Goal: Information Seeking & Learning: Learn about a topic

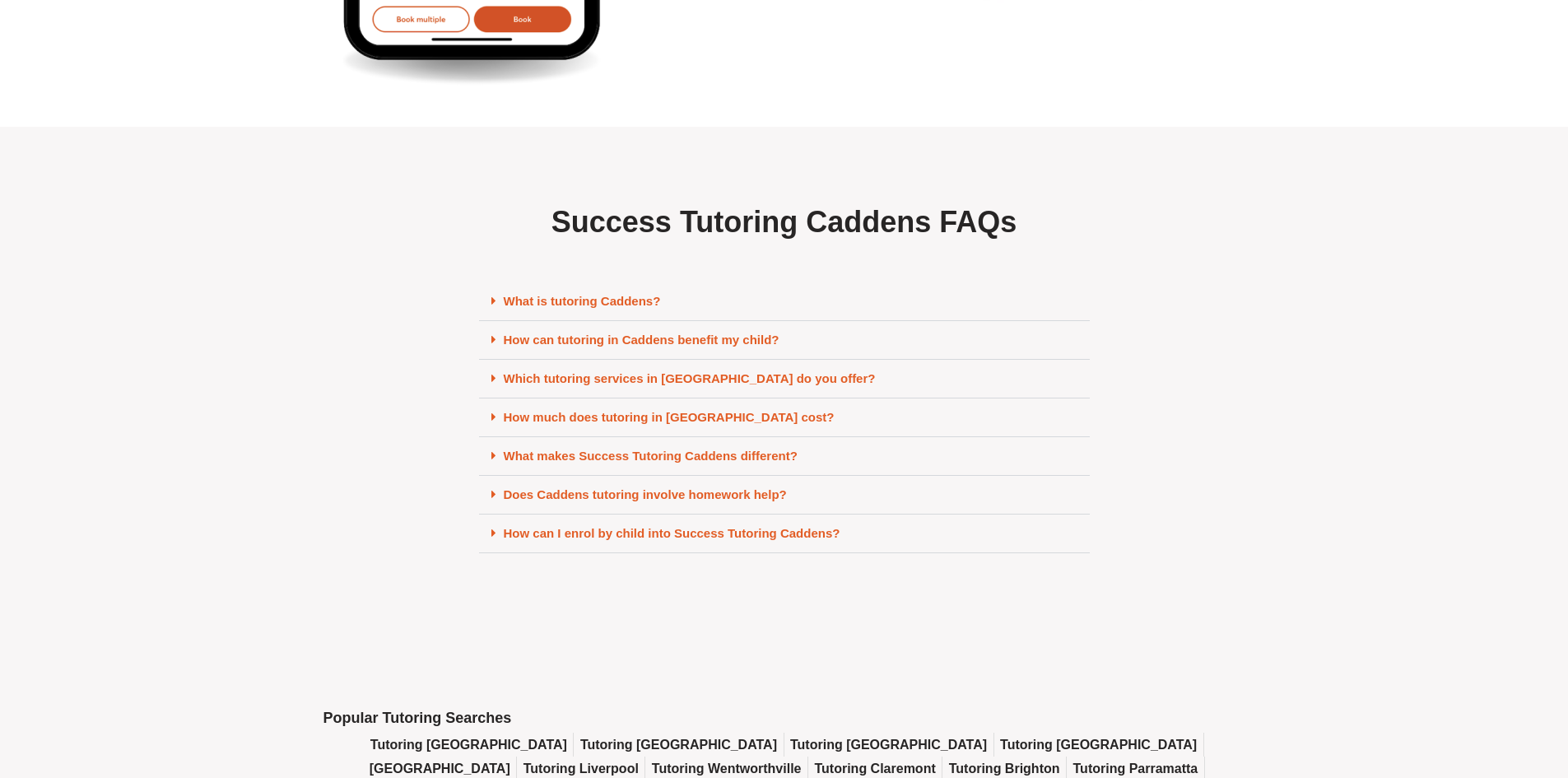
scroll to position [6912, 0]
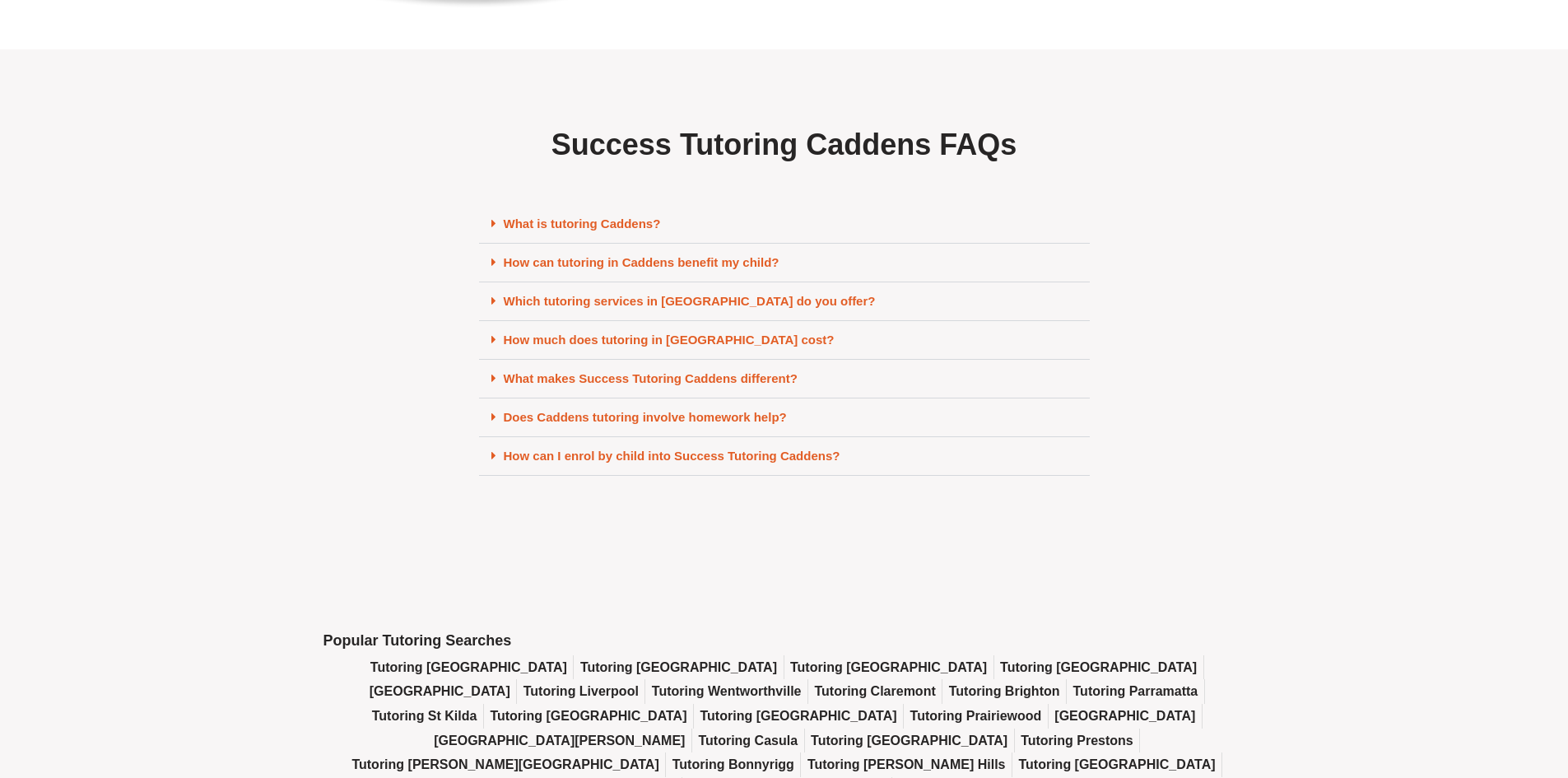
click at [557, 230] on link "What is tutoring Caddens?" at bounding box center [582, 223] width 157 height 14
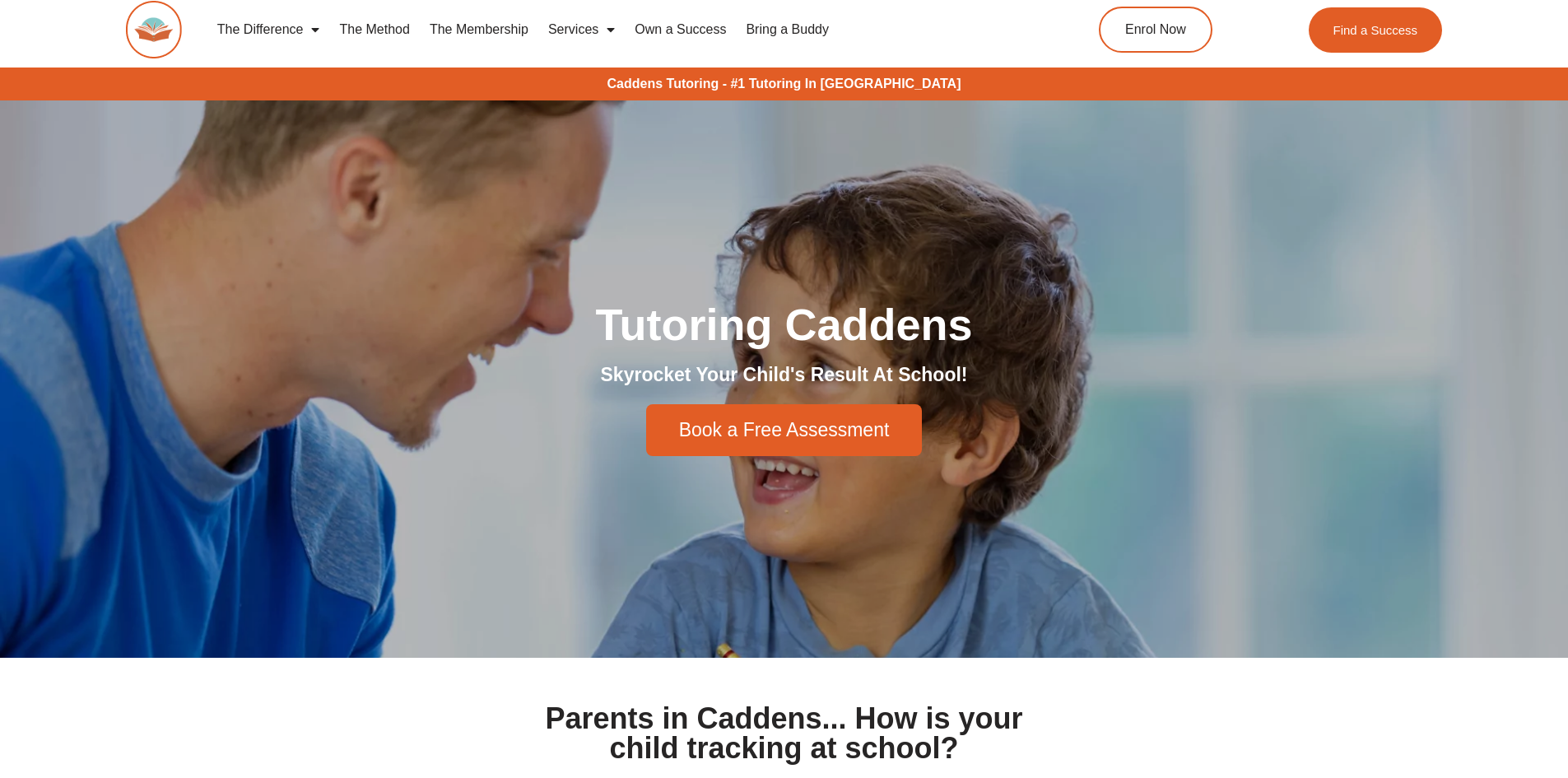
scroll to position [0, 0]
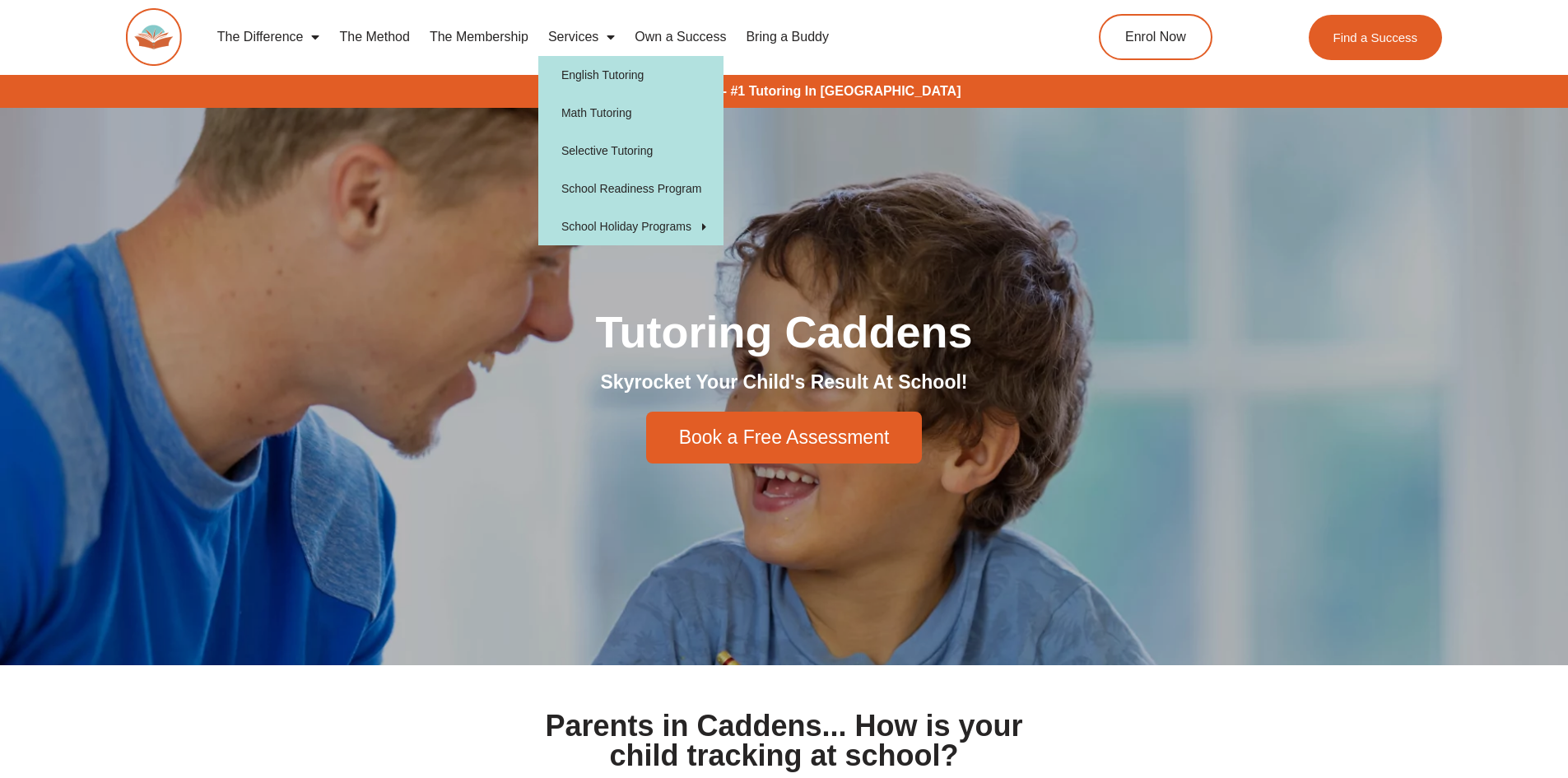
click at [600, 38] on span "Menu" at bounding box center [606, 36] width 16 height 30
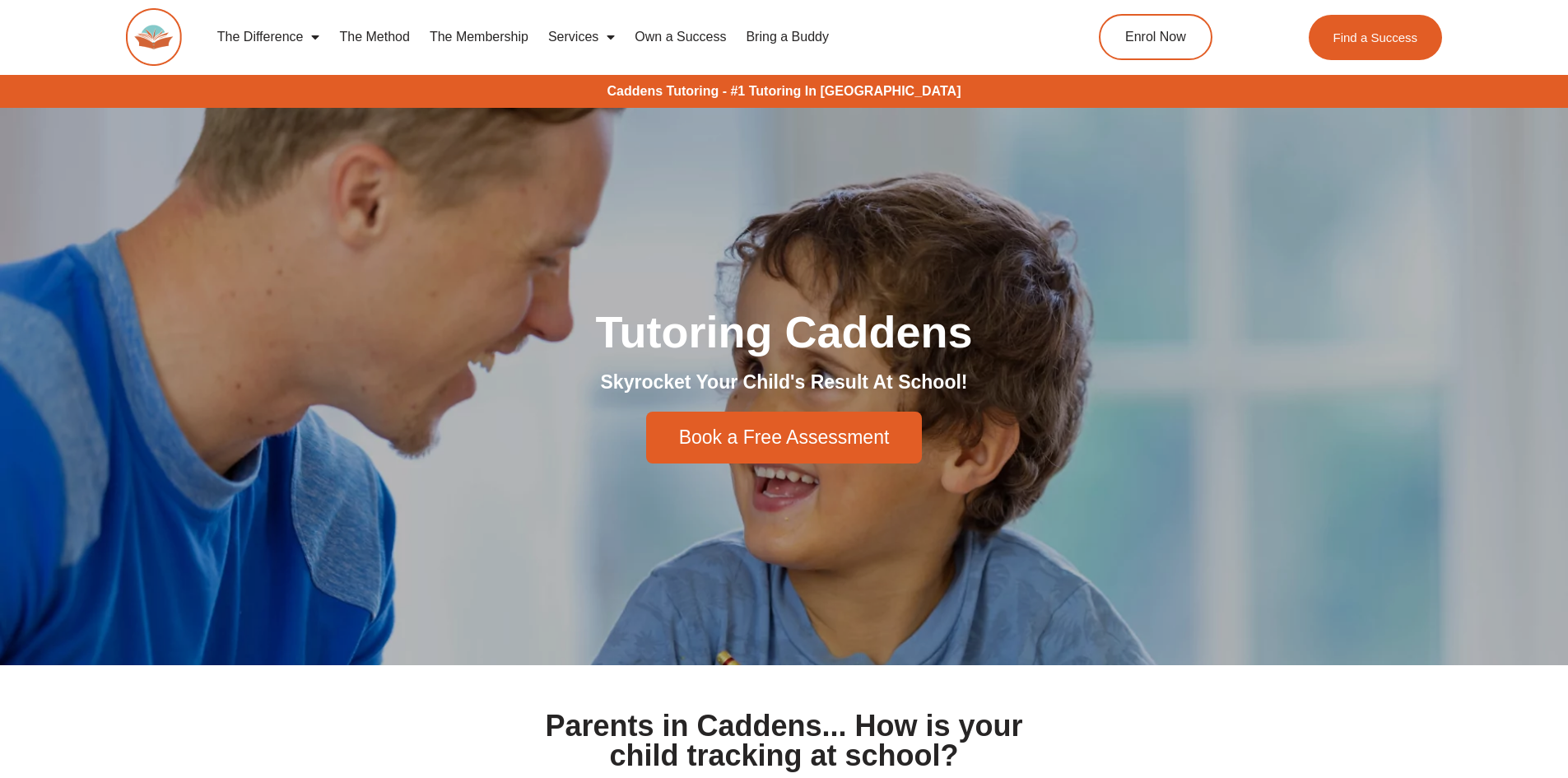
click at [600, 38] on span "Menu" at bounding box center [606, 36] width 16 height 30
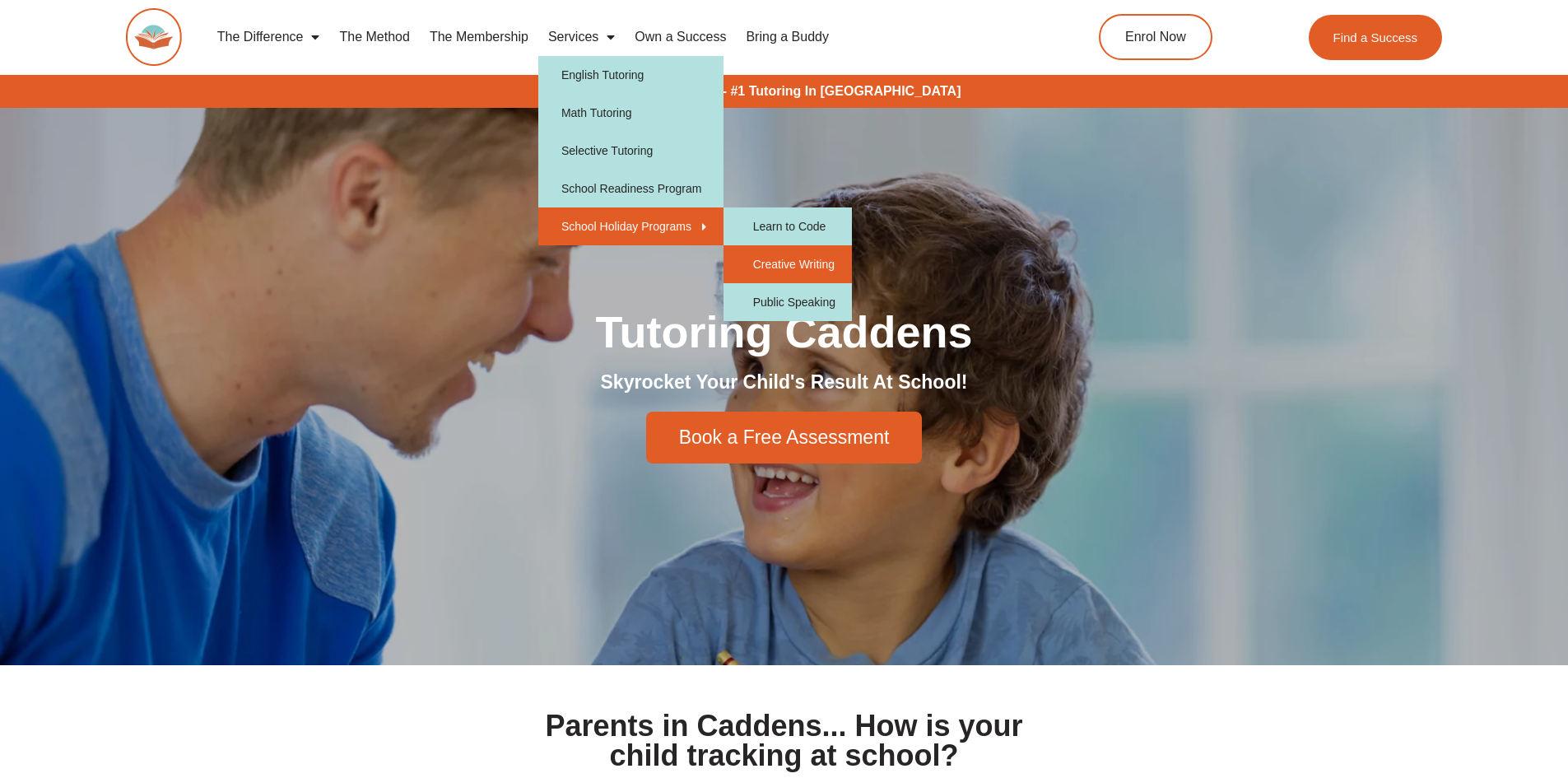
click at [767, 264] on link "Creative Writing" at bounding box center [787, 264] width 129 height 38
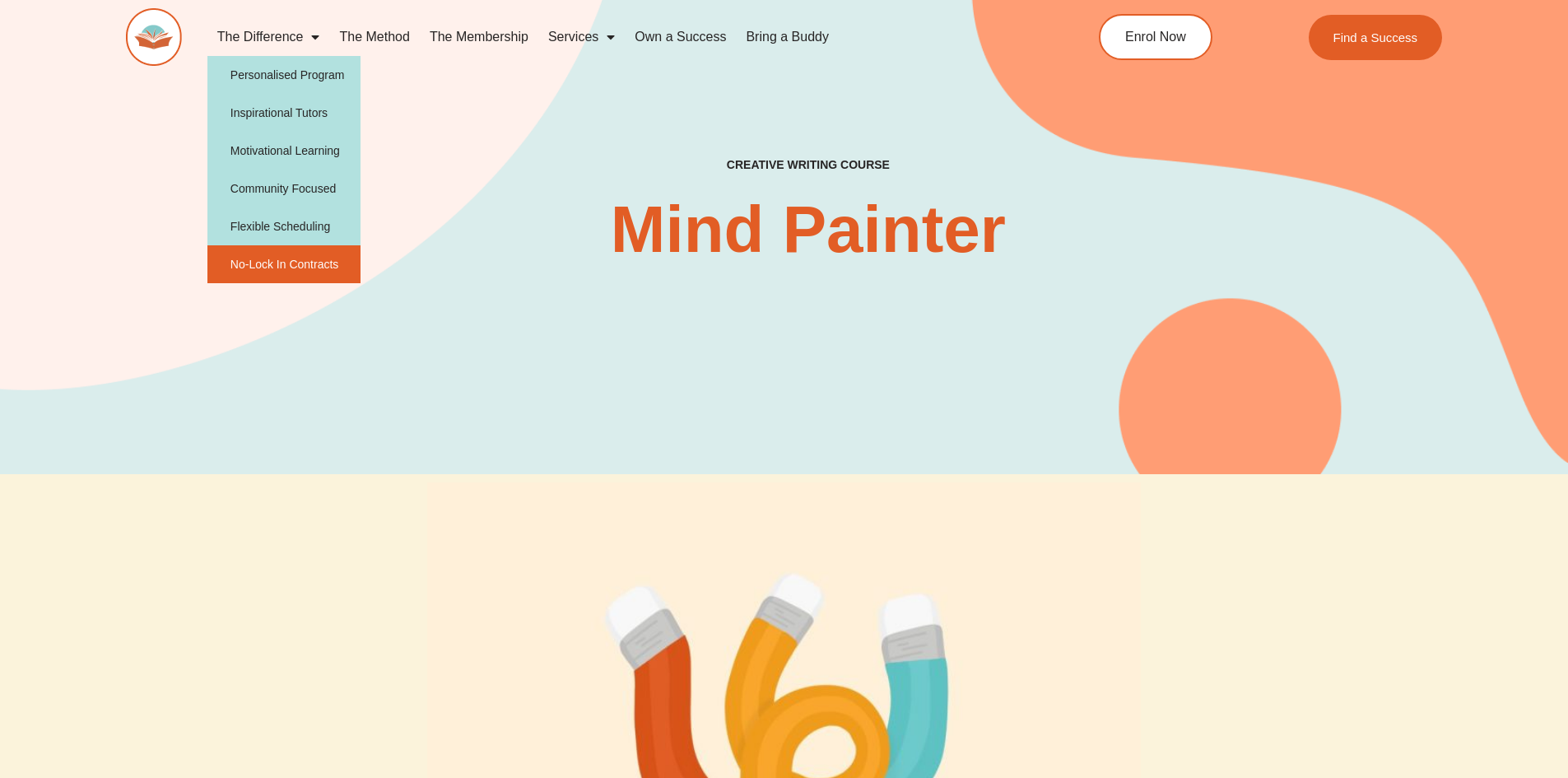
click at [284, 260] on link "No-Lock In Contracts" at bounding box center [284, 264] width 154 height 38
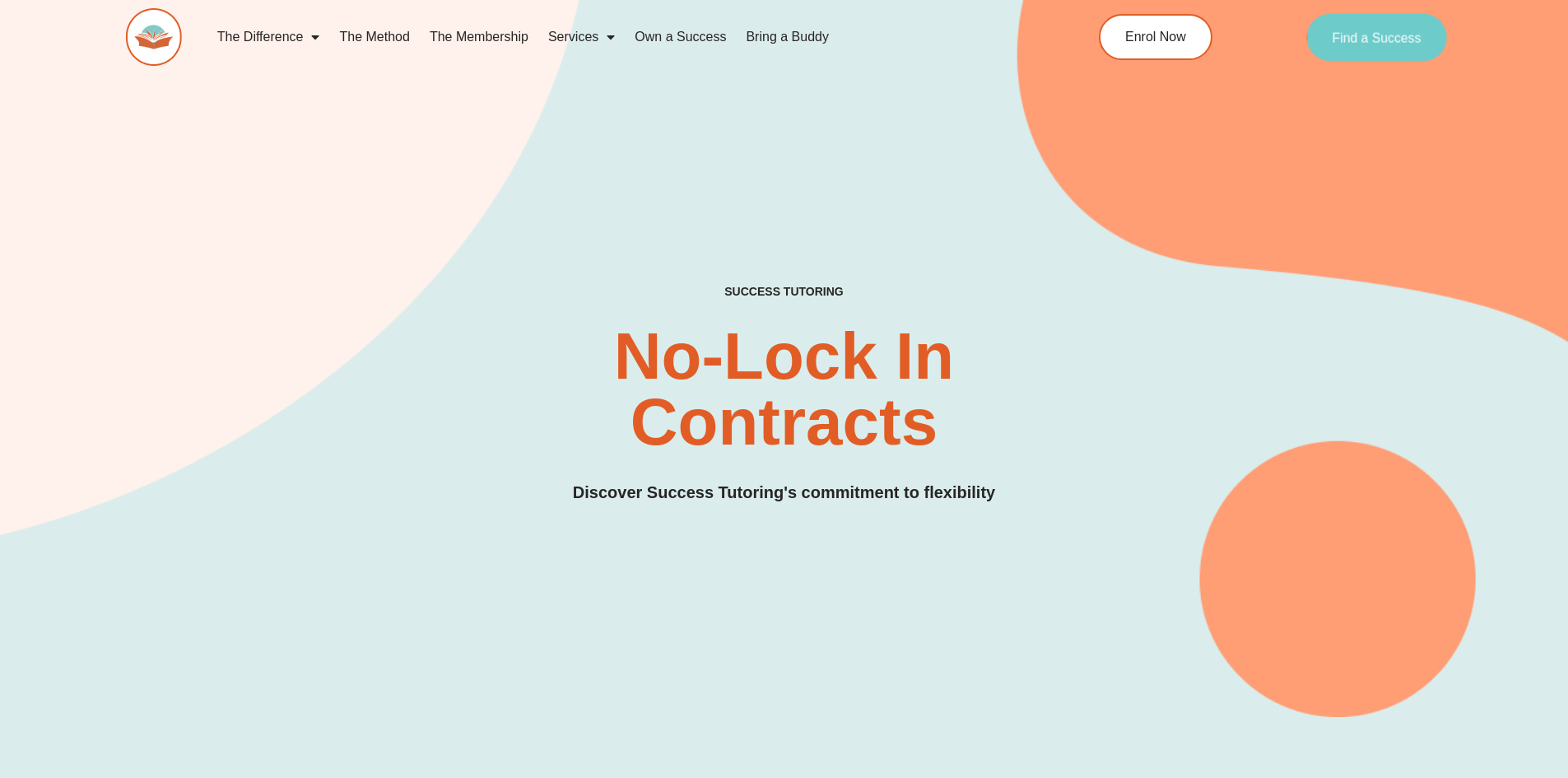
click at [1365, 48] on link "Find a Success" at bounding box center [1378, 37] width 141 height 47
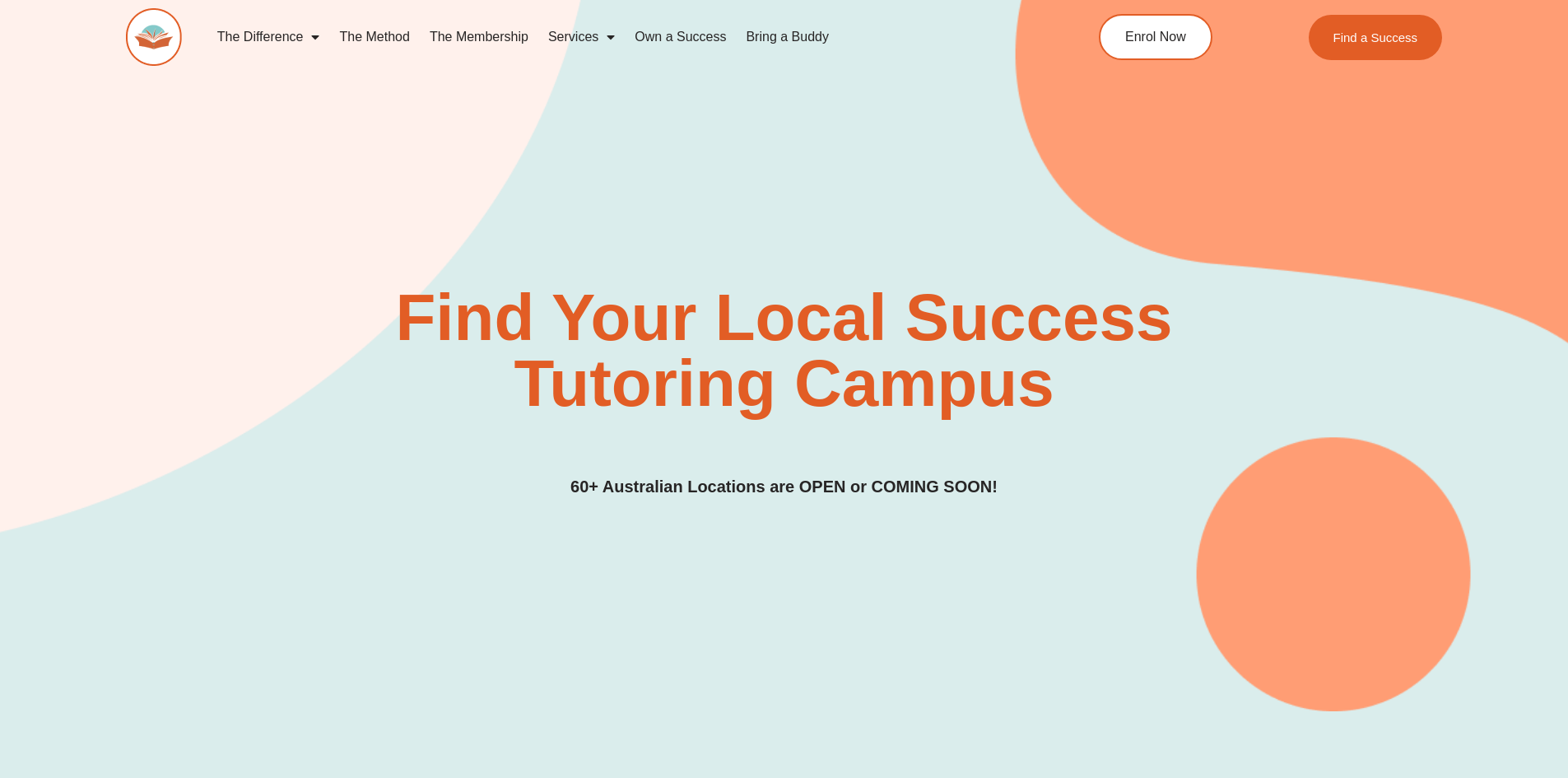
click at [468, 35] on link "The Membership" at bounding box center [479, 36] width 119 height 38
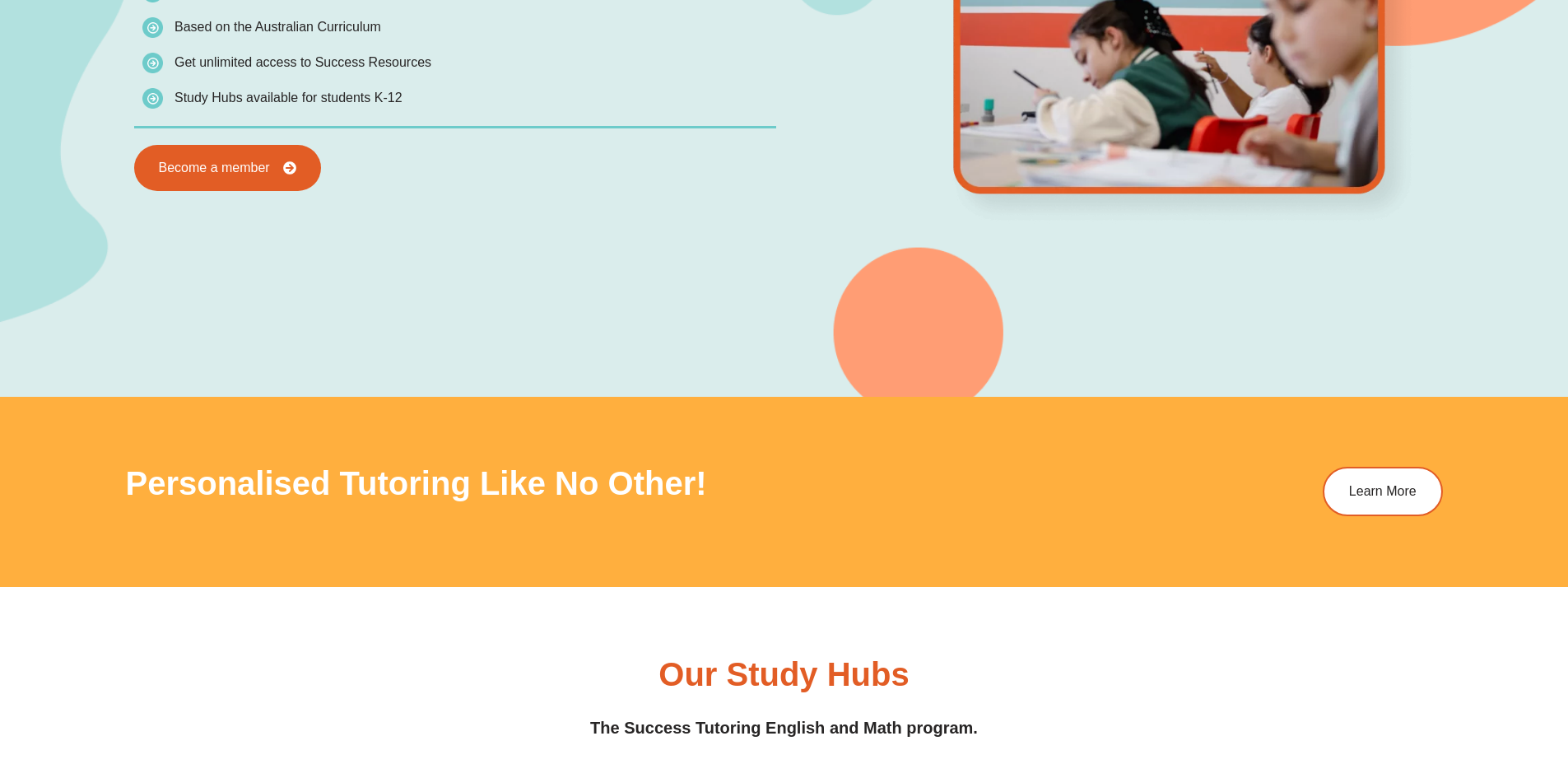
scroll to position [1893, 0]
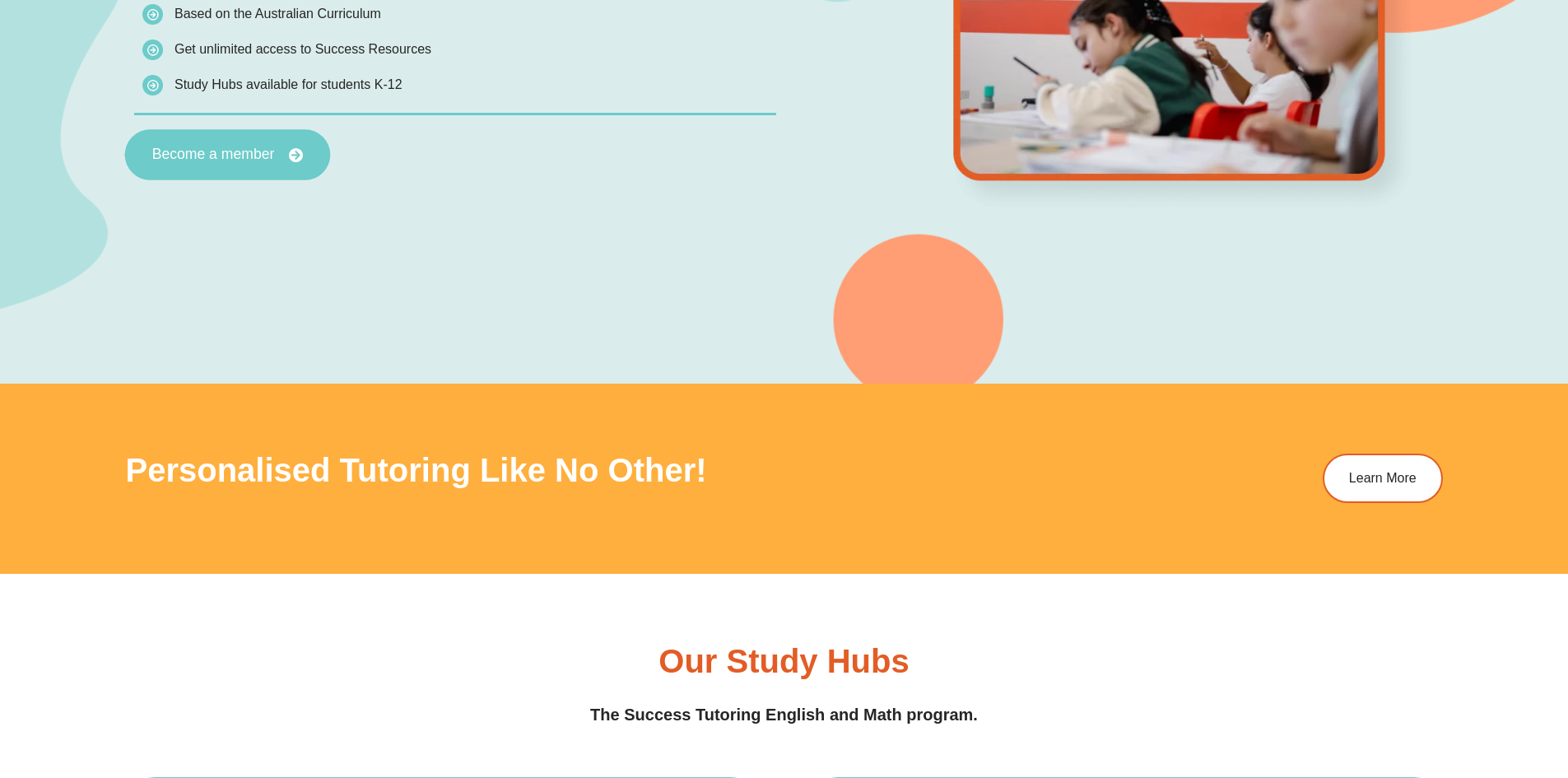
click at [260, 166] on link "Become a member" at bounding box center [227, 155] width 206 height 51
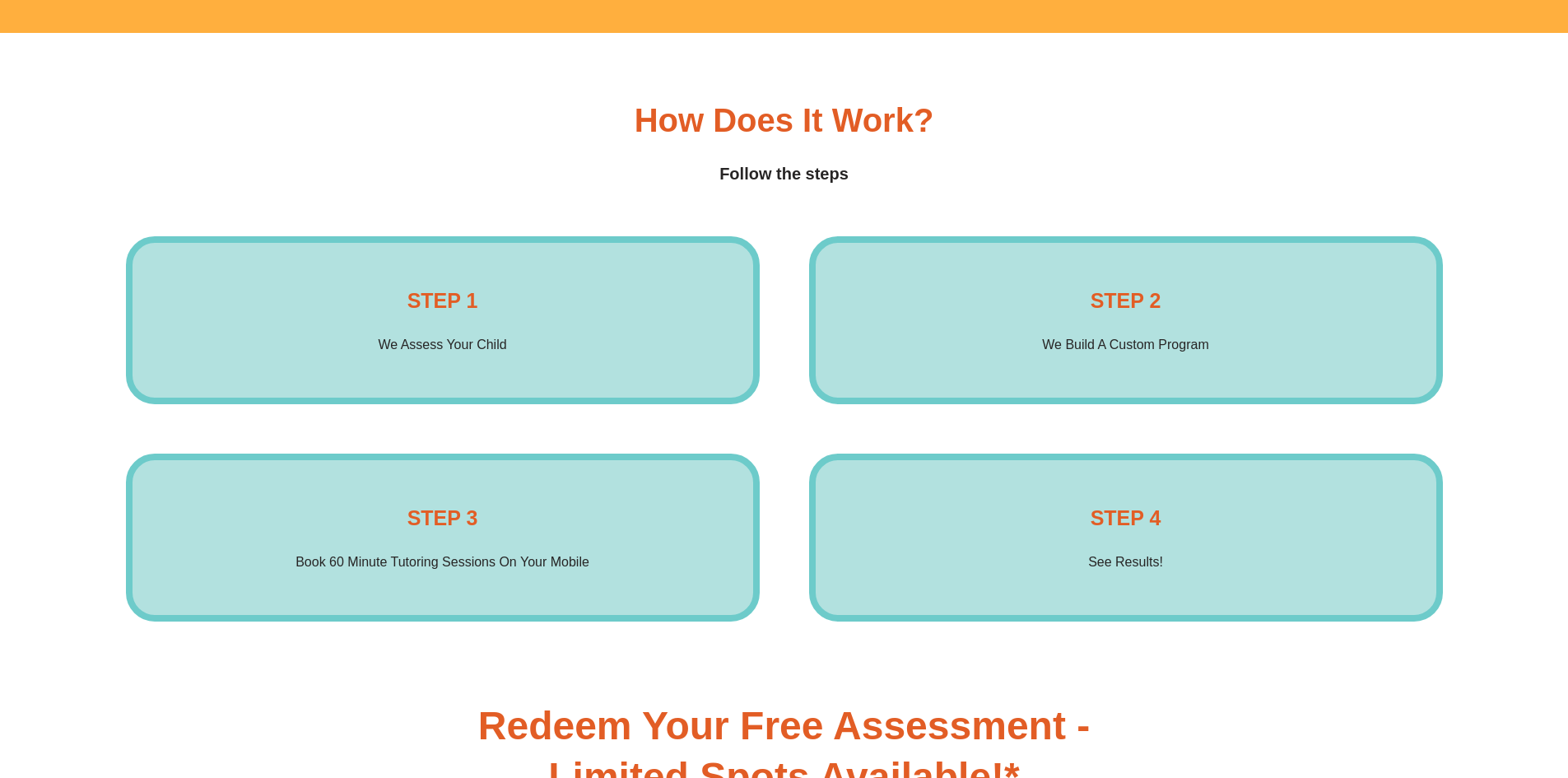
scroll to position [2798, 0]
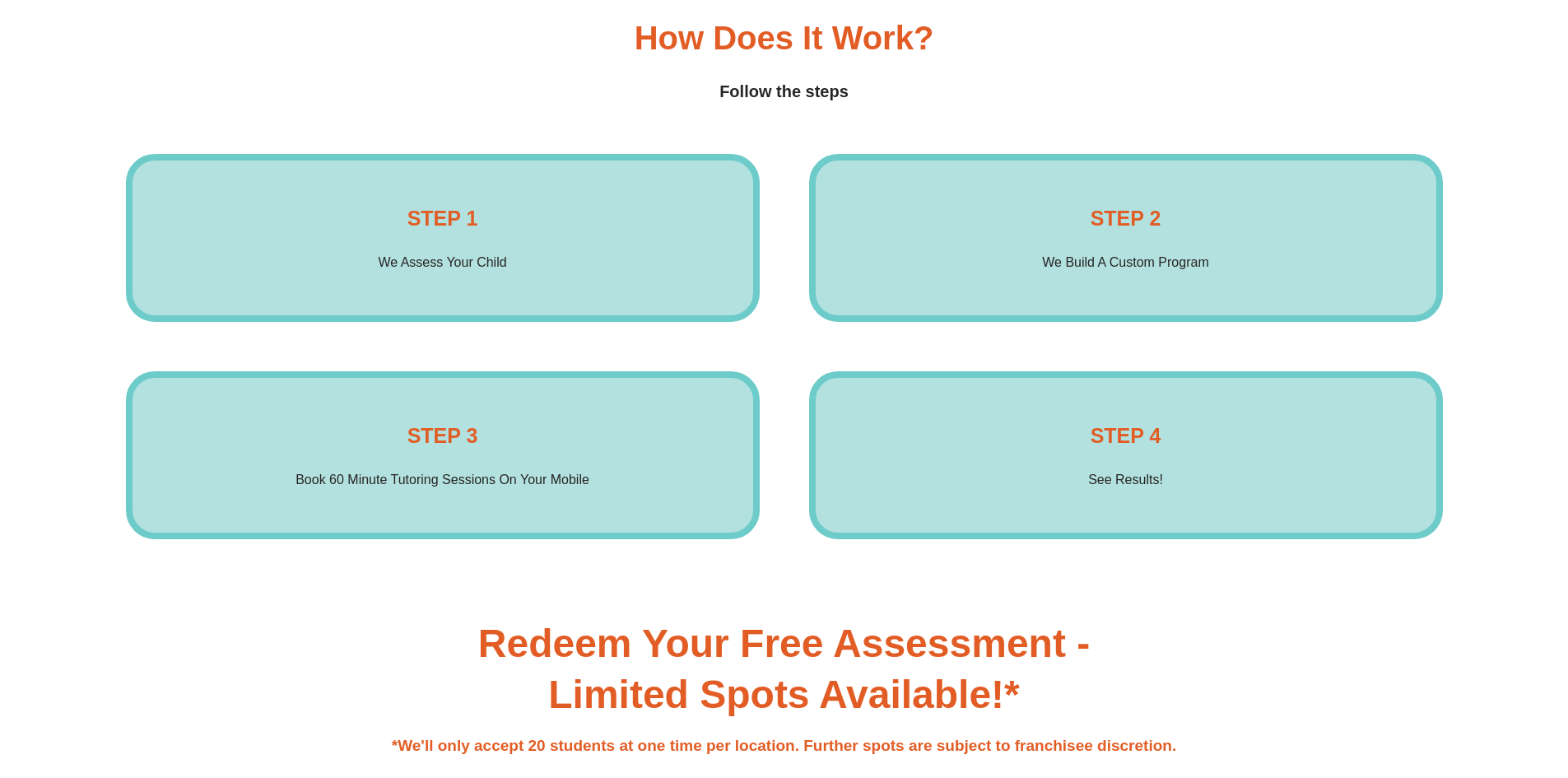
click at [549, 235] on div "STEP 1 We Assess Your Child Enrol Now" at bounding box center [443, 238] width 633 height 168
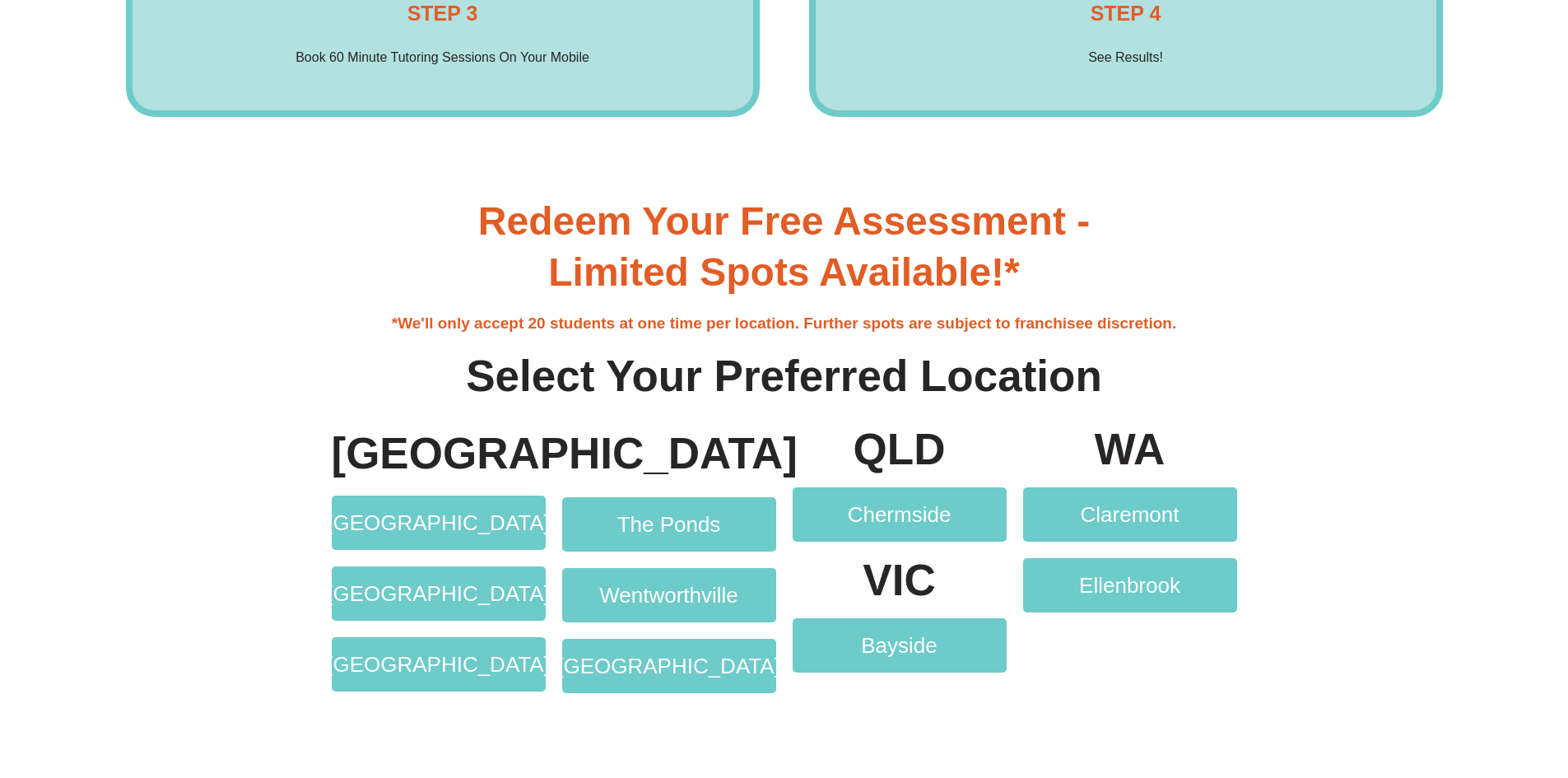
scroll to position [3291, 0]
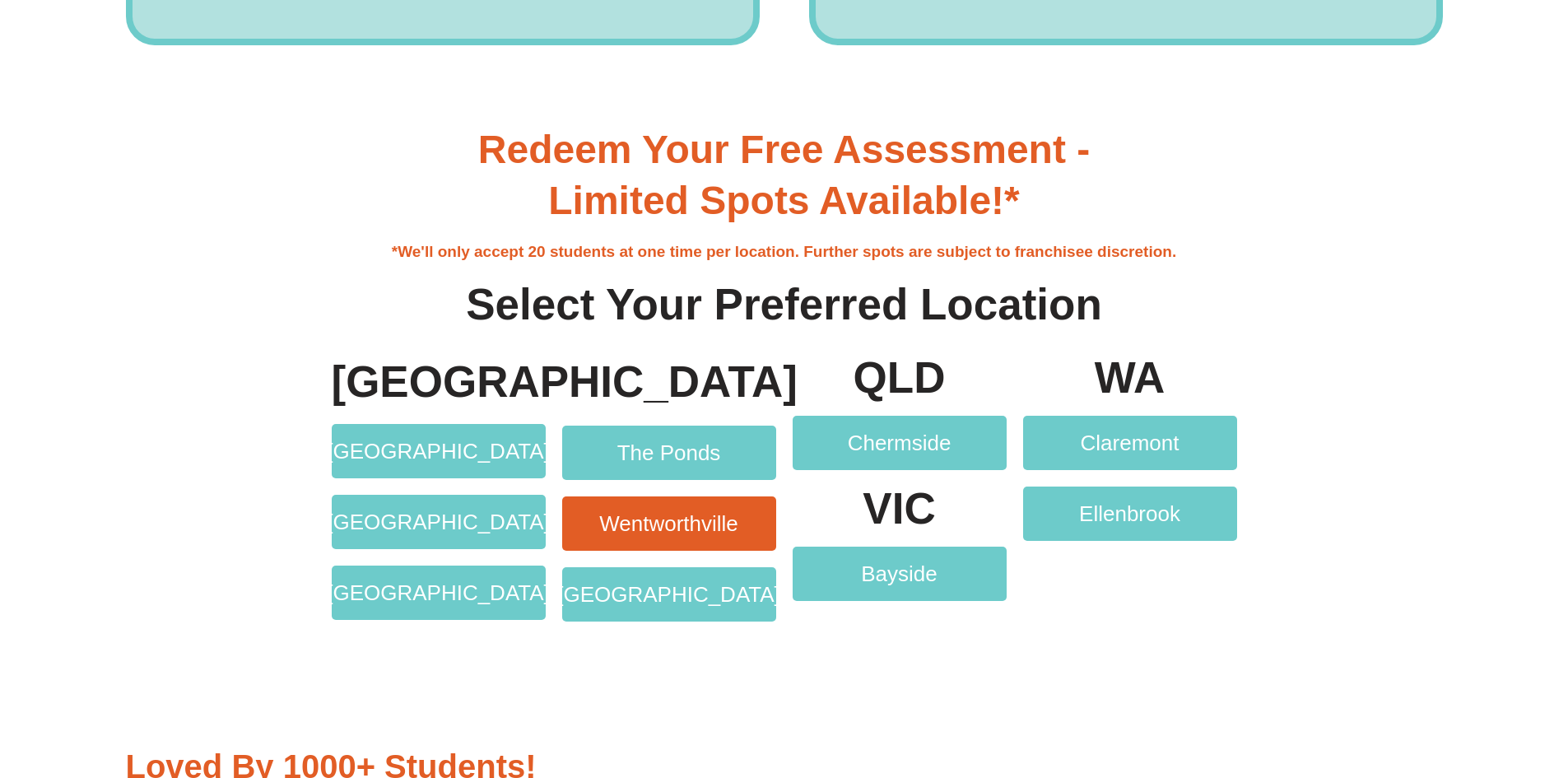
click at [655, 530] on span "Wentworthville" at bounding box center [669, 523] width 139 height 21
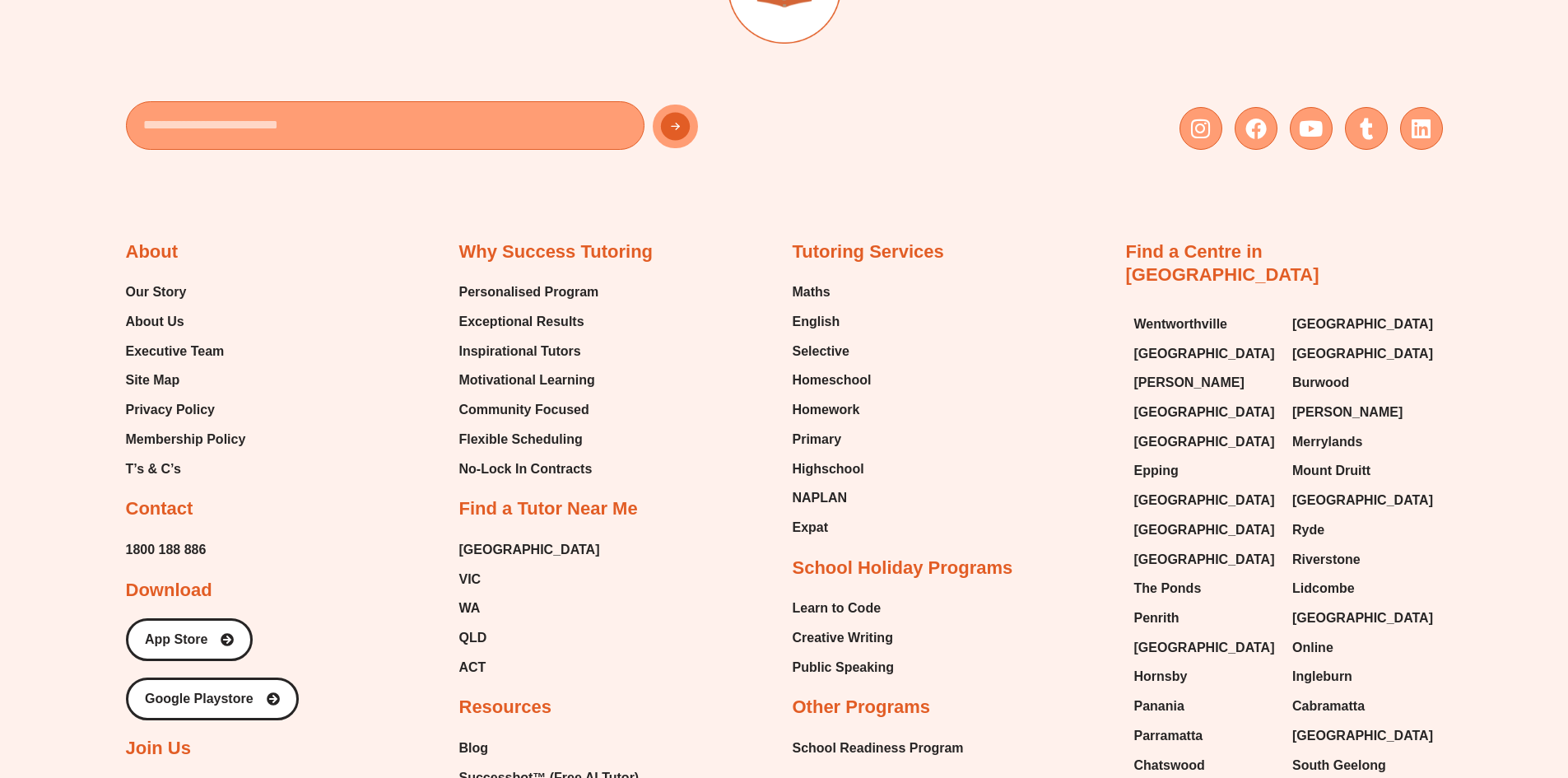
scroll to position [905, 0]
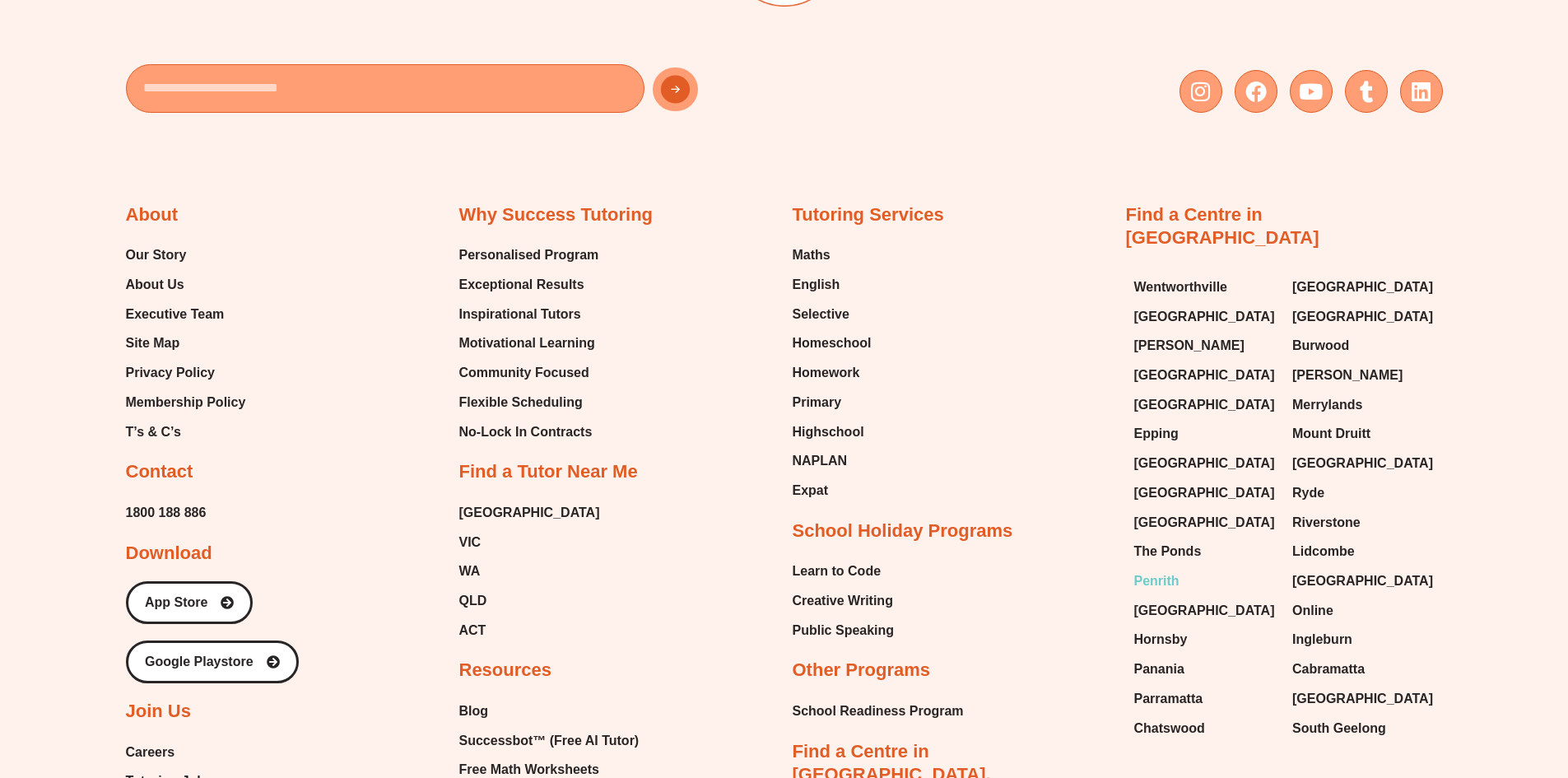
click at [1161, 569] on span "Penrith" at bounding box center [1156, 581] width 45 height 25
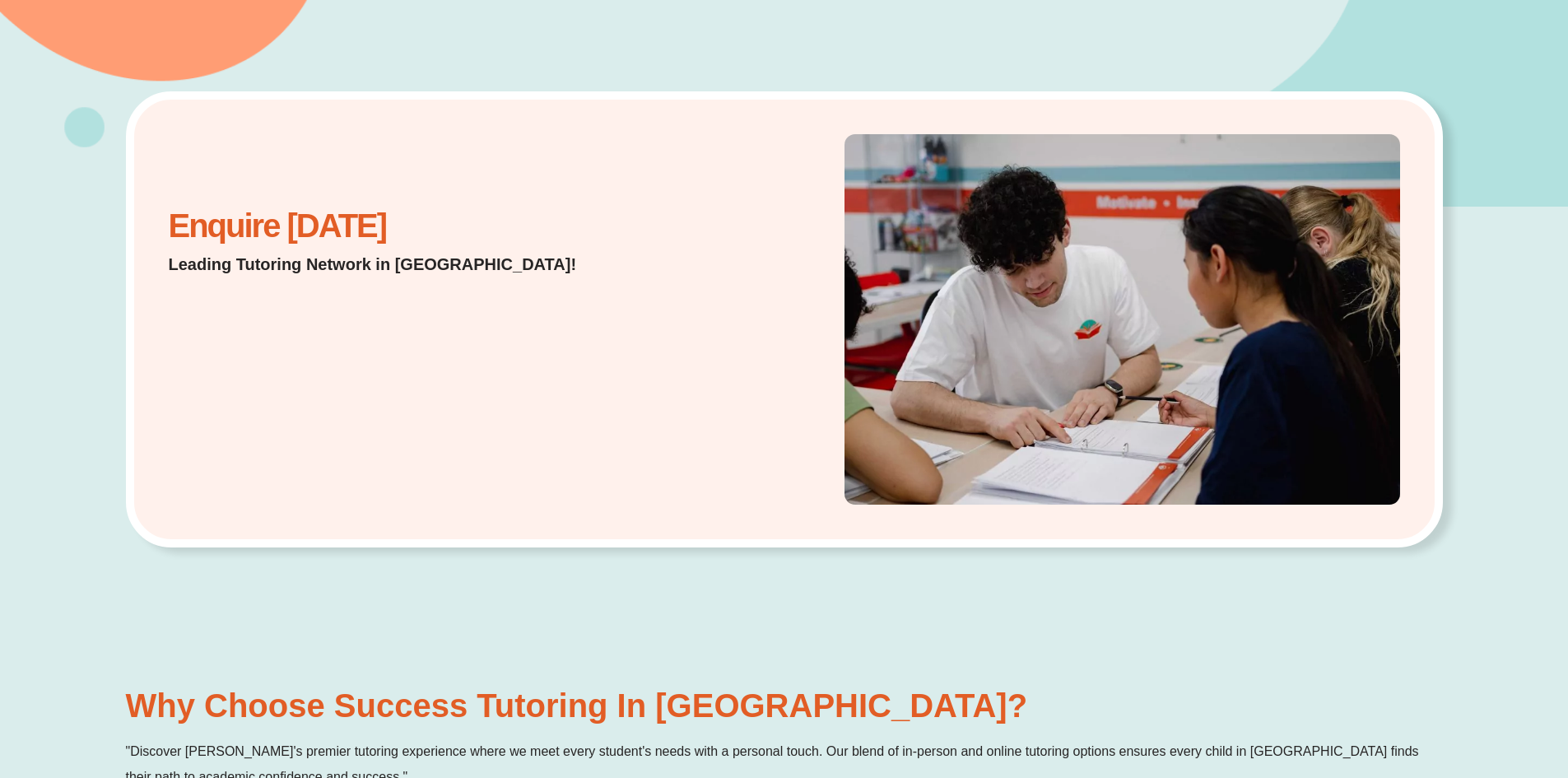
scroll to position [411, 0]
